Goal: Navigation & Orientation: Understand site structure

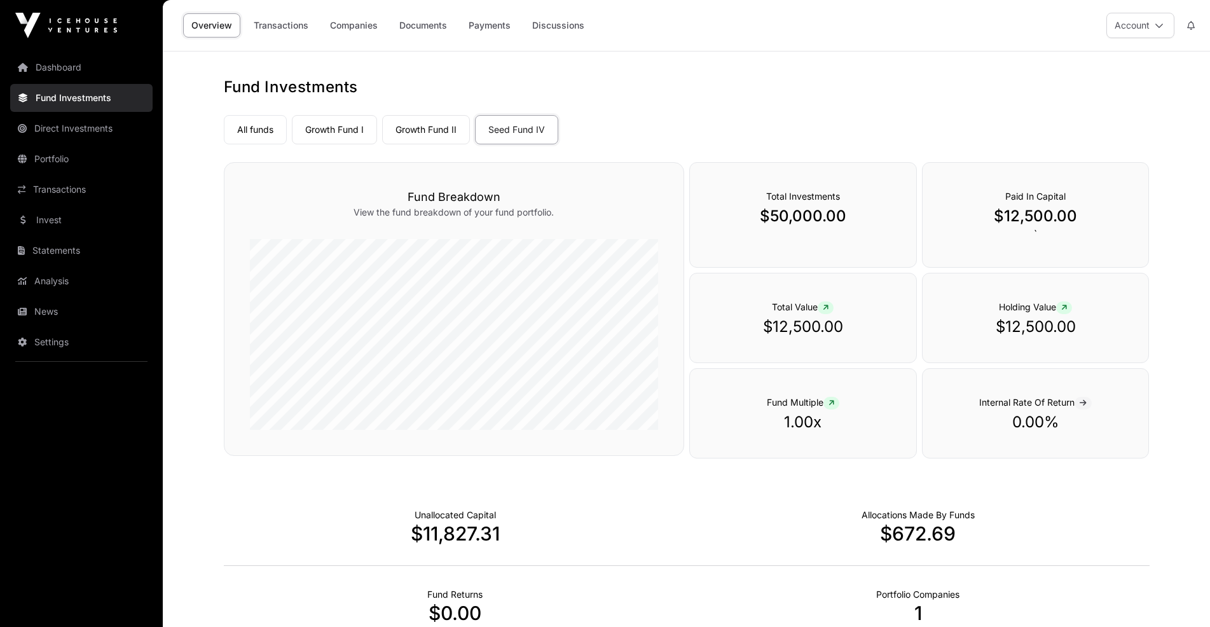
drag, startPoint x: 686, startPoint y: 27, endPoint x: 694, endPoint y: 44, distance: 18.2
click at [694, 44] on div "Overview Transactions Companies Documents Payments Discussions Account" at bounding box center [686, 25] width 1032 height 51
click at [878, 34] on div "Overview Transactions Companies Documents Payments Discussions Account" at bounding box center [686, 25] width 1032 height 51
click at [1027, 32] on div "Overview Transactions Companies Documents Payments Discussions Account" at bounding box center [686, 25] width 1032 height 51
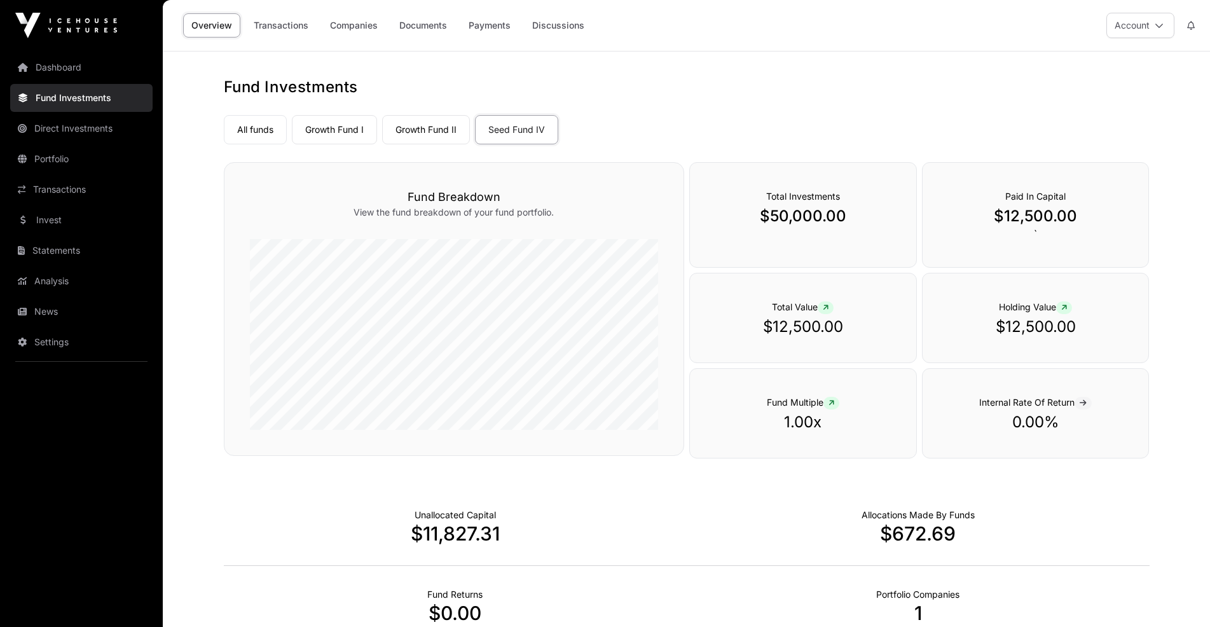
click at [1015, 24] on div "Overview Transactions Companies Documents Payments Discussions Account" at bounding box center [686, 25] width 1032 height 51
click at [999, 31] on div "Overview Transactions Companies Documents Payments Discussions Account" at bounding box center [686, 25] width 1032 height 51
click at [167, 36] on div "Overview Transactions Companies Documents Payments Discussions Account" at bounding box center [686, 25] width 1047 height 51
click at [165, 24] on div "Overview Transactions Companies Documents Payments Discussions Account" at bounding box center [686, 25] width 1047 height 51
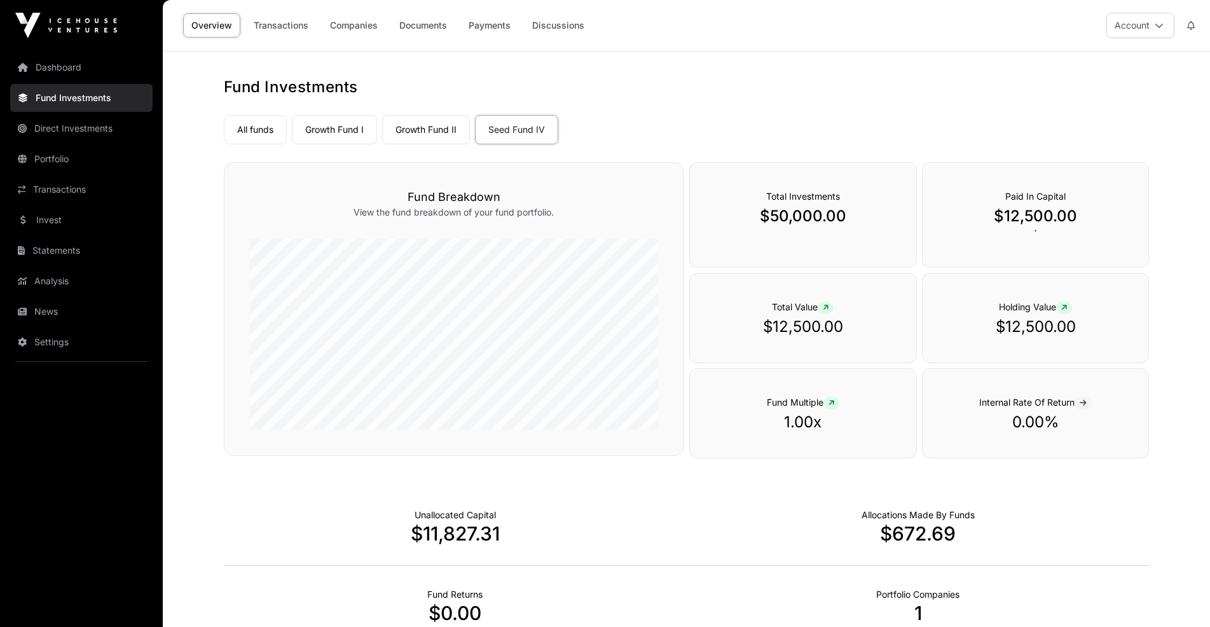
click at [132, 32] on div at bounding box center [81, 25] width 163 height 25
drag, startPoint x: 898, startPoint y: 24, endPoint x: 879, endPoint y: 27, distance: 19.3
drag, startPoint x: 879, startPoint y: 27, endPoint x: 835, endPoint y: 41, distance: 45.9
click at [835, 41] on div "Overview Transactions Companies Documents Payments Discussions Account" at bounding box center [686, 25] width 1032 height 51
drag, startPoint x: 943, startPoint y: 38, endPoint x: 953, endPoint y: 74, distance: 37.5
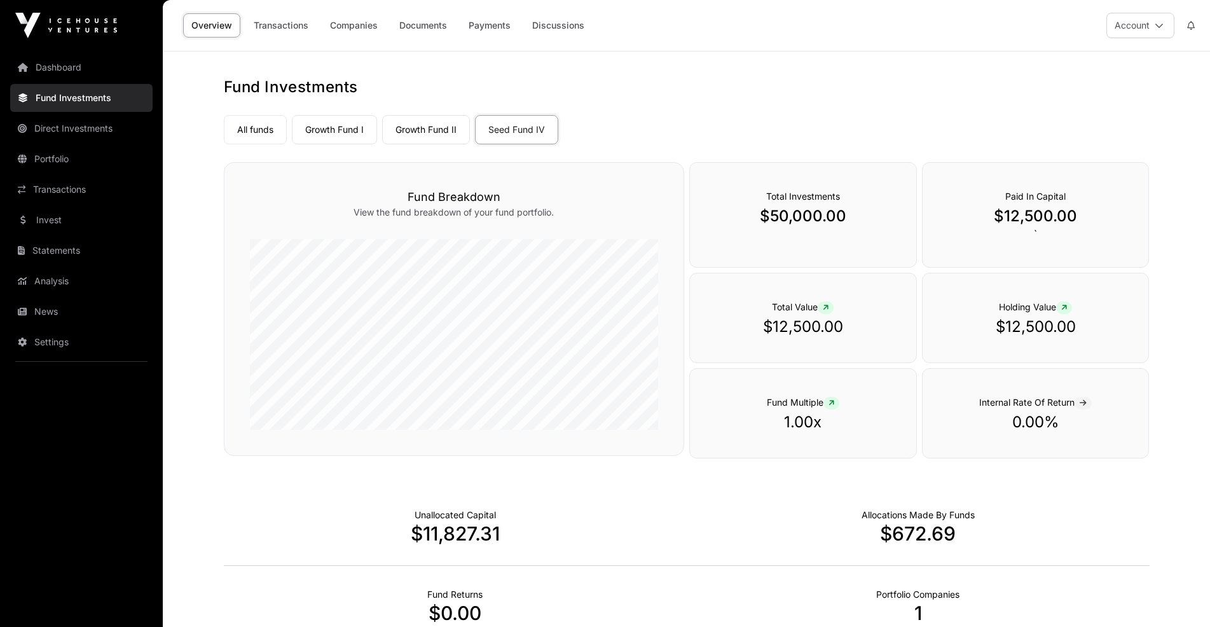
click at [953, 74] on div "Overview Transactions Companies Documents Payments Discussions Account Fund Inv…" at bounding box center [686, 455] width 1047 height 911
click at [897, 24] on div "Overview Transactions Companies Documents Payments Discussions Account" at bounding box center [686, 25] width 1032 height 51
click at [975, 50] on div "Overview Transactions Companies Documents Payments Discussions Account" at bounding box center [686, 25] width 1032 height 51
click at [1003, 500] on div "Allocations Made By Funds $672.69" at bounding box center [918, 525] width 463 height 79
